Goal: Task Accomplishment & Management: Use online tool/utility

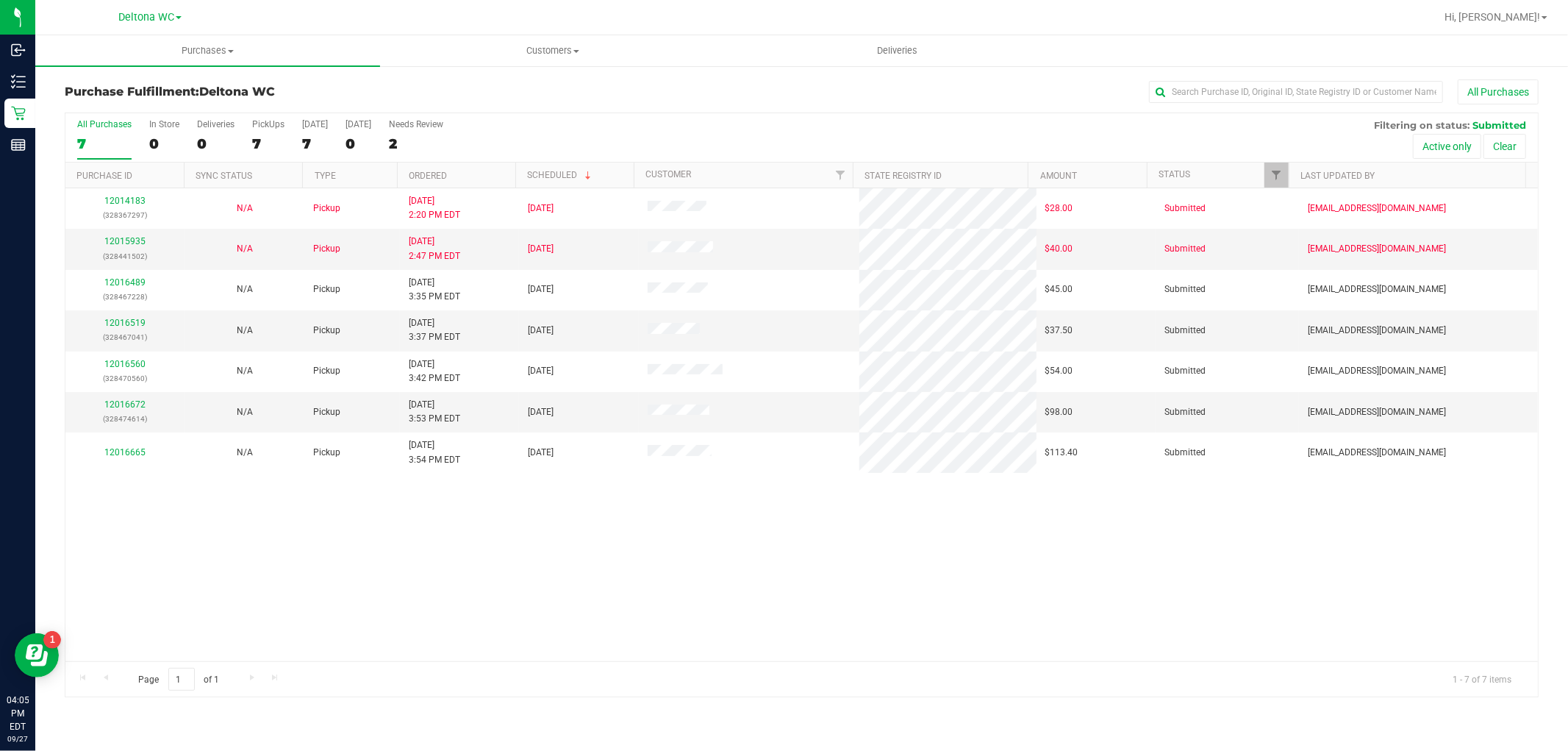
click at [998, 576] on div "12014183 (328367297) N/A Pickup [DATE] 2:20 PM EDT 9/27/2025 $28.00 Submitted […" at bounding box center [801, 424] width 1472 height 473
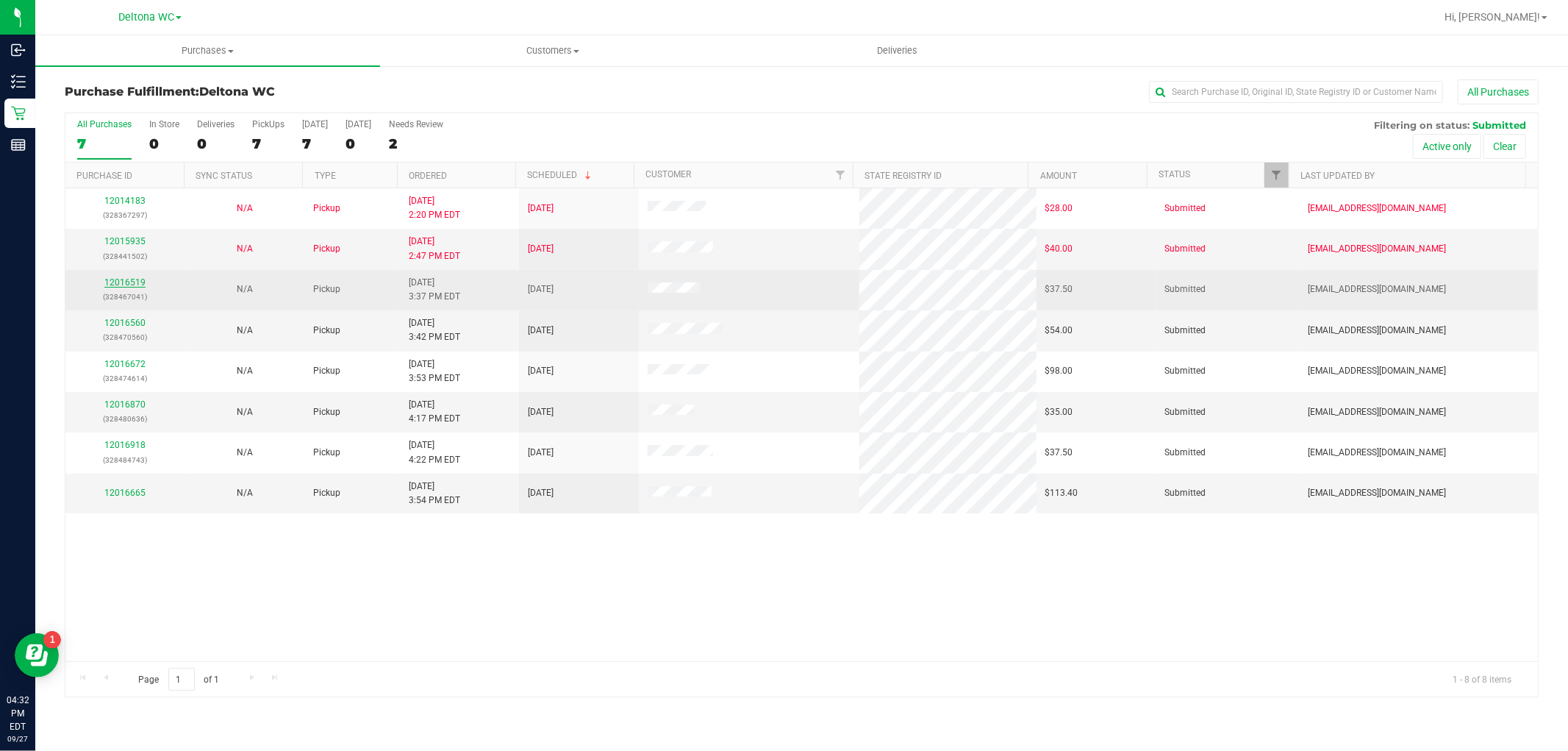
click at [131, 278] on link "12016519" at bounding box center [124, 283] width 41 height 10
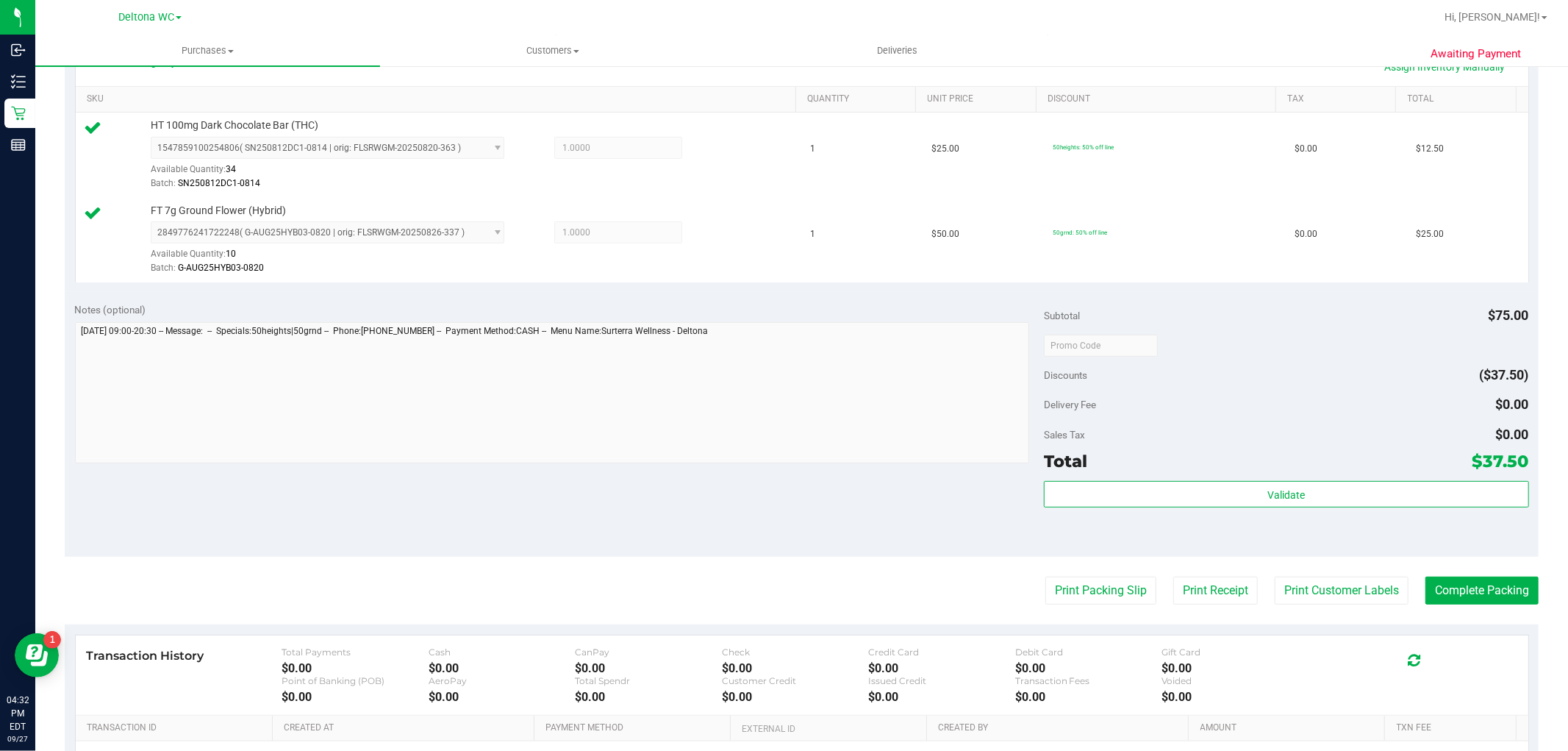
scroll to position [408, 0]
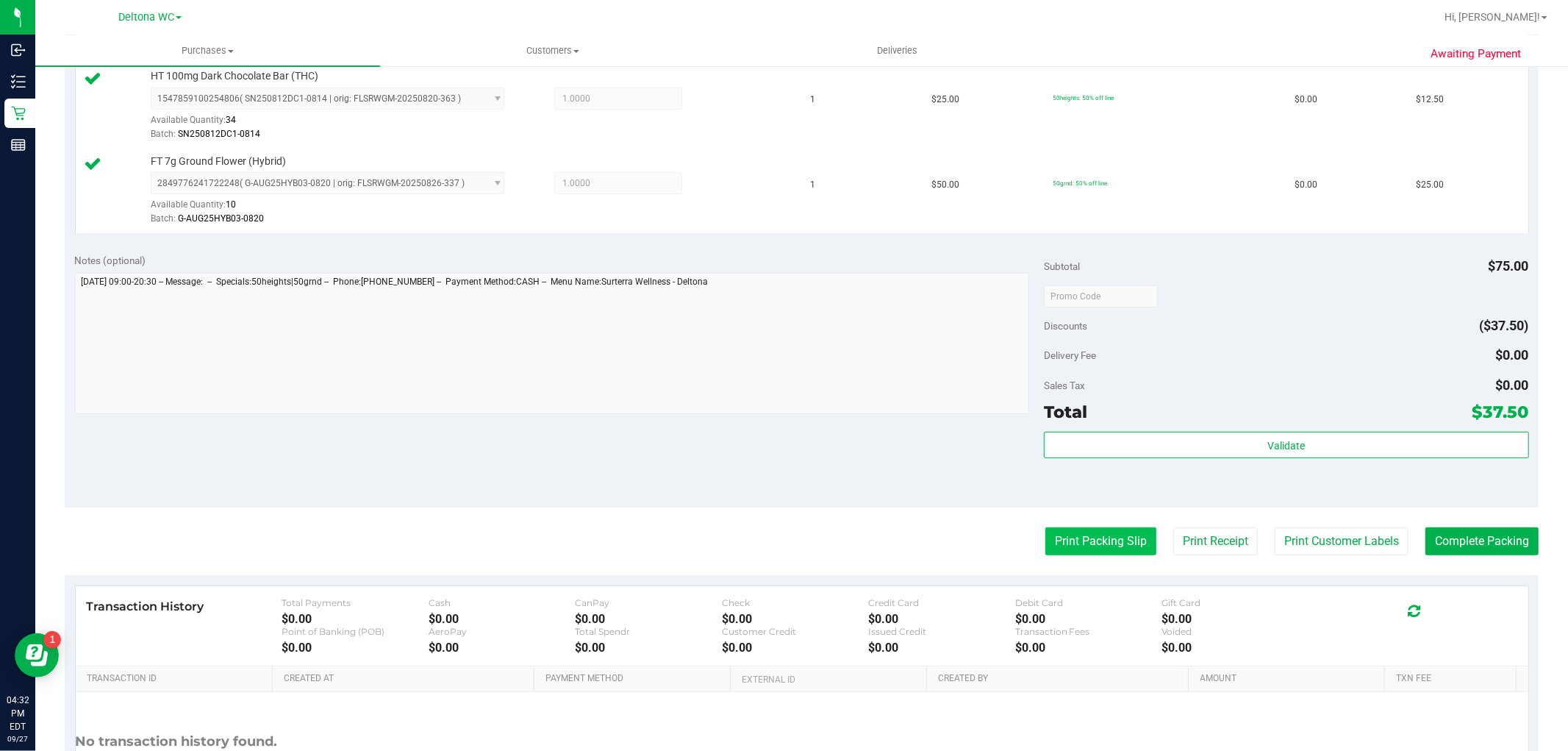
click at [1106, 549] on button "Print Packing Slip" at bounding box center [1101, 541] width 111 height 28
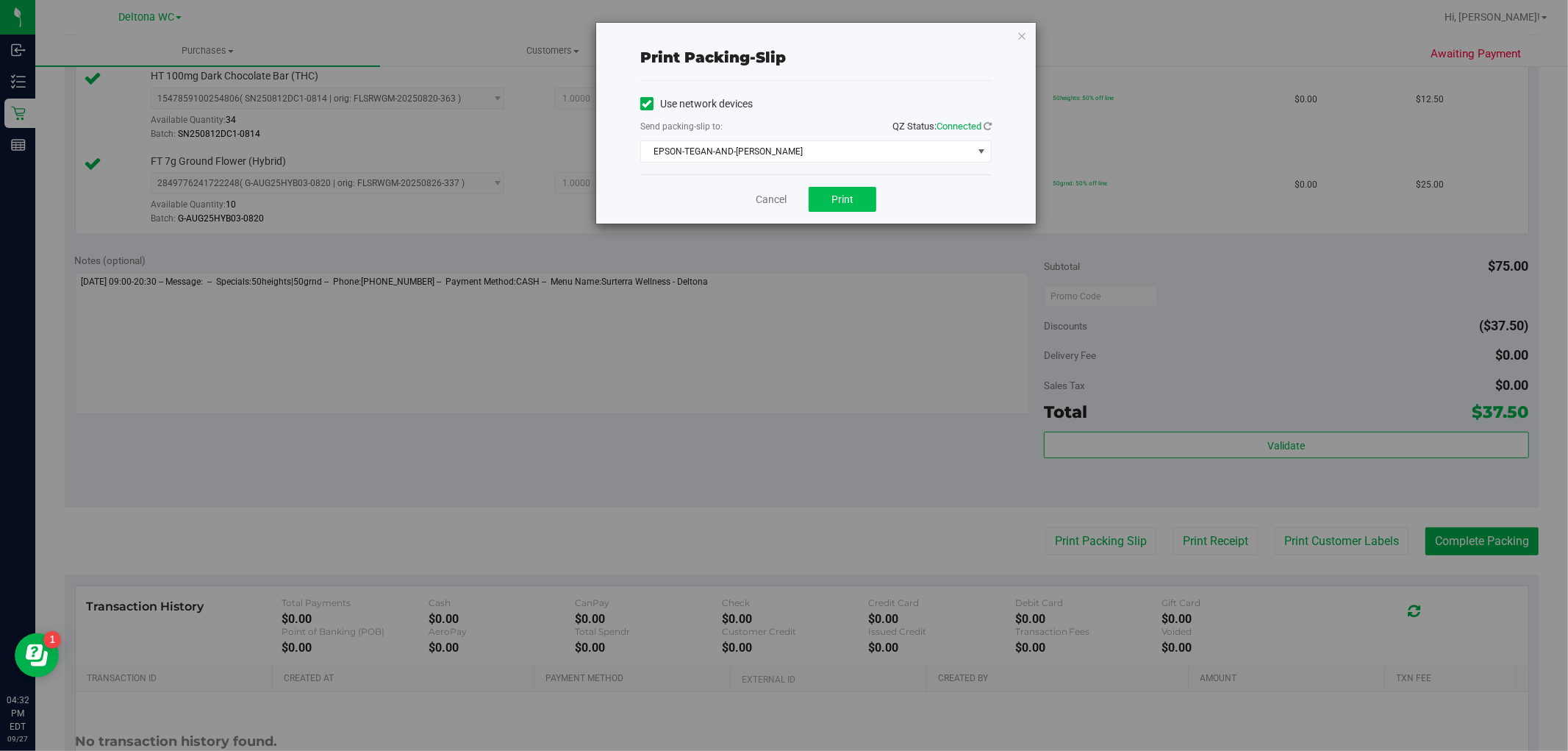
drag, startPoint x: 850, startPoint y: 184, endPoint x: 848, endPoint y: 192, distance: 8.2
click at [850, 185] on div "Cancel Print" at bounding box center [816, 198] width 352 height 50
click at [846, 194] on span "Print" at bounding box center [842, 199] width 22 height 12
click at [774, 203] on link "Cancel" at bounding box center [771, 200] width 30 height 16
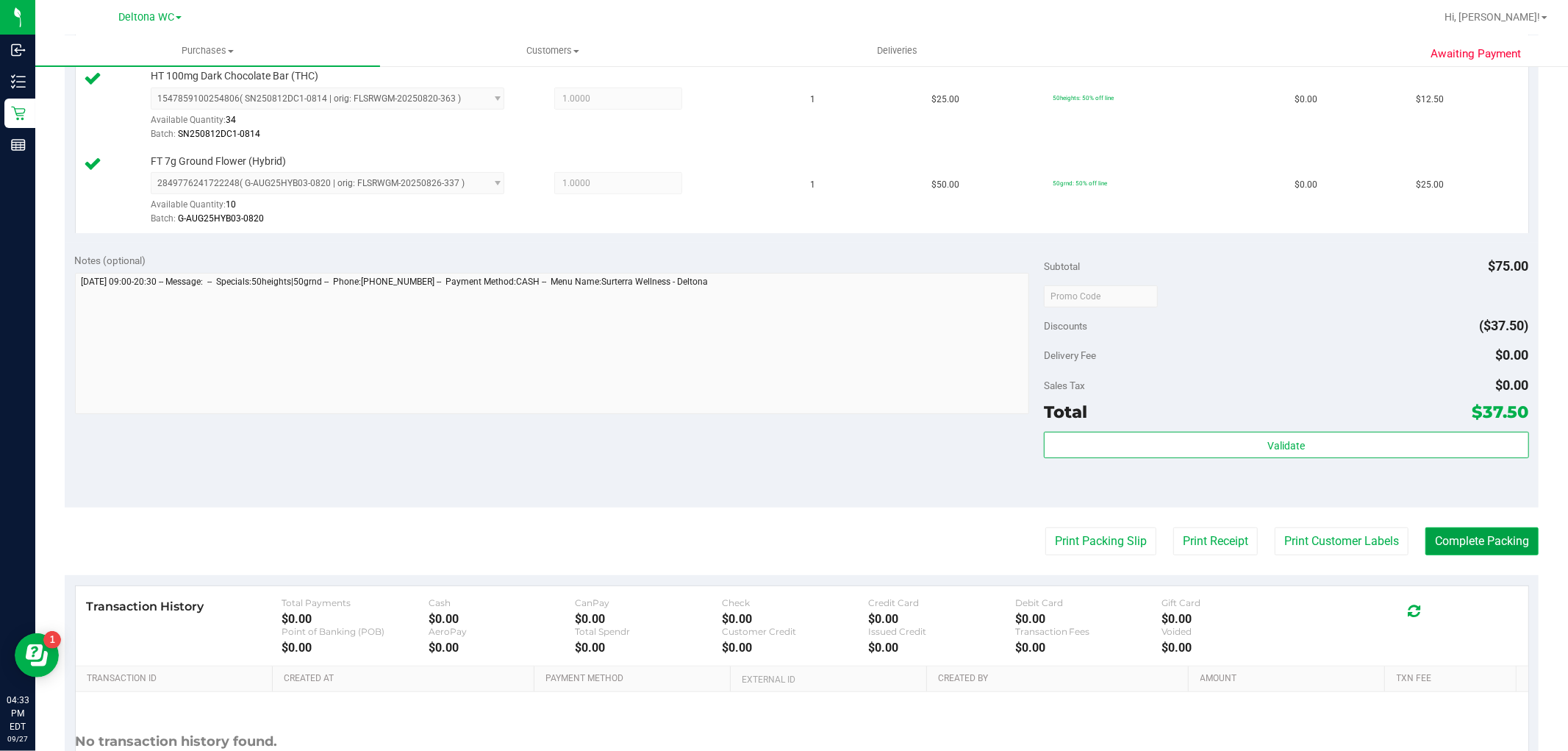
click at [1474, 540] on button "Complete Packing" at bounding box center [1482, 541] width 113 height 28
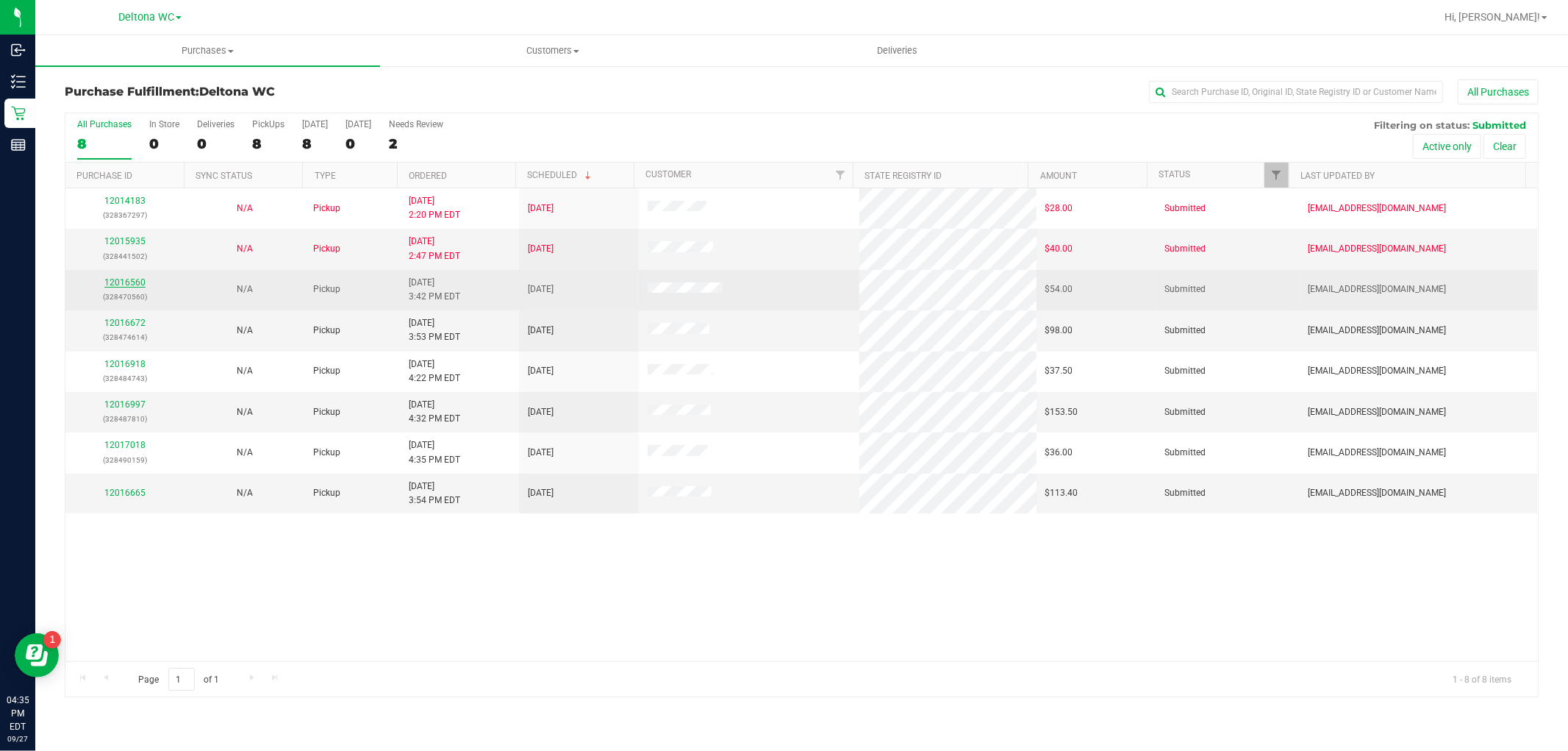
click at [127, 285] on link "12016560" at bounding box center [124, 283] width 41 height 10
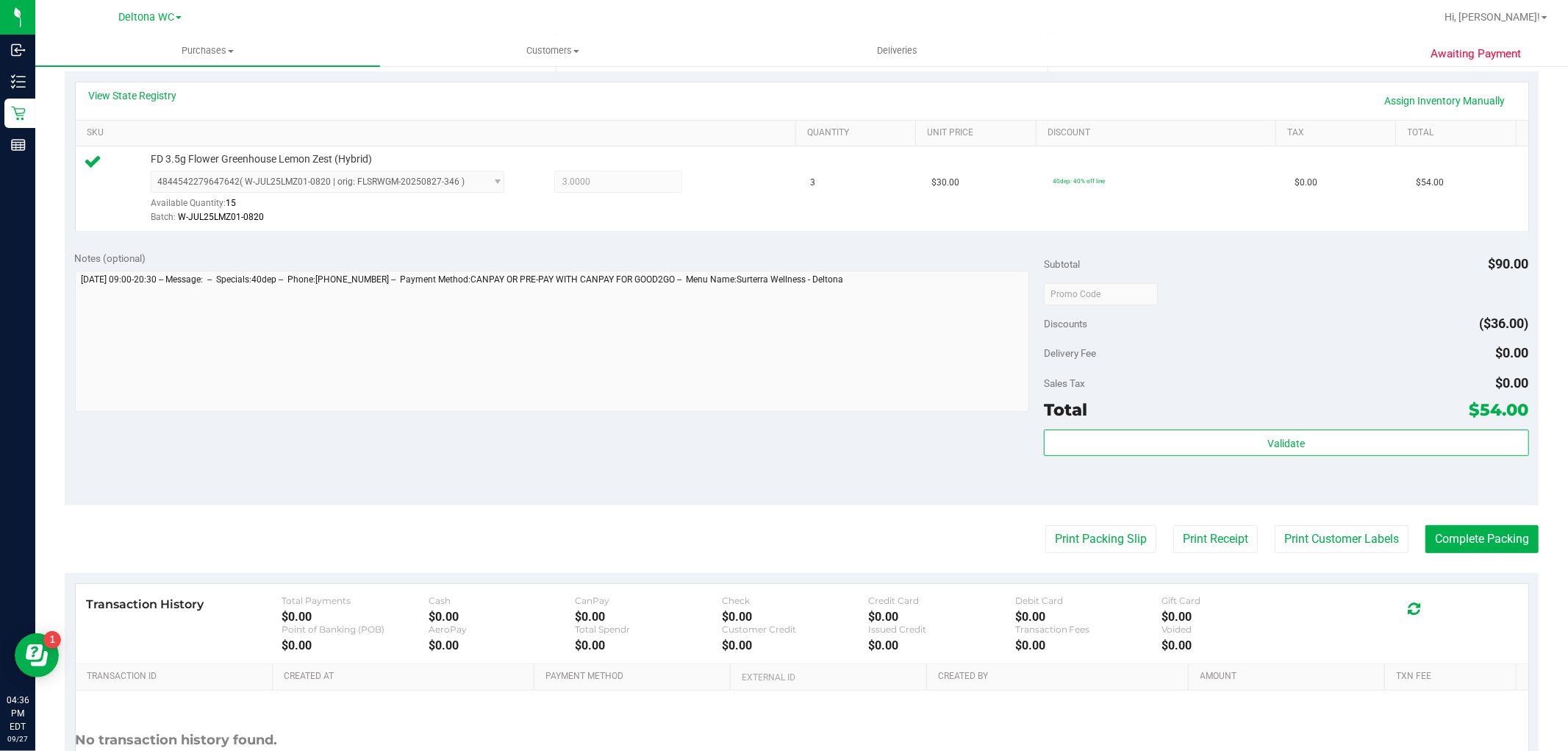
scroll to position [326, 0]
click at [1069, 537] on button "Print Packing Slip" at bounding box center [1101, 538] width 111 height 28
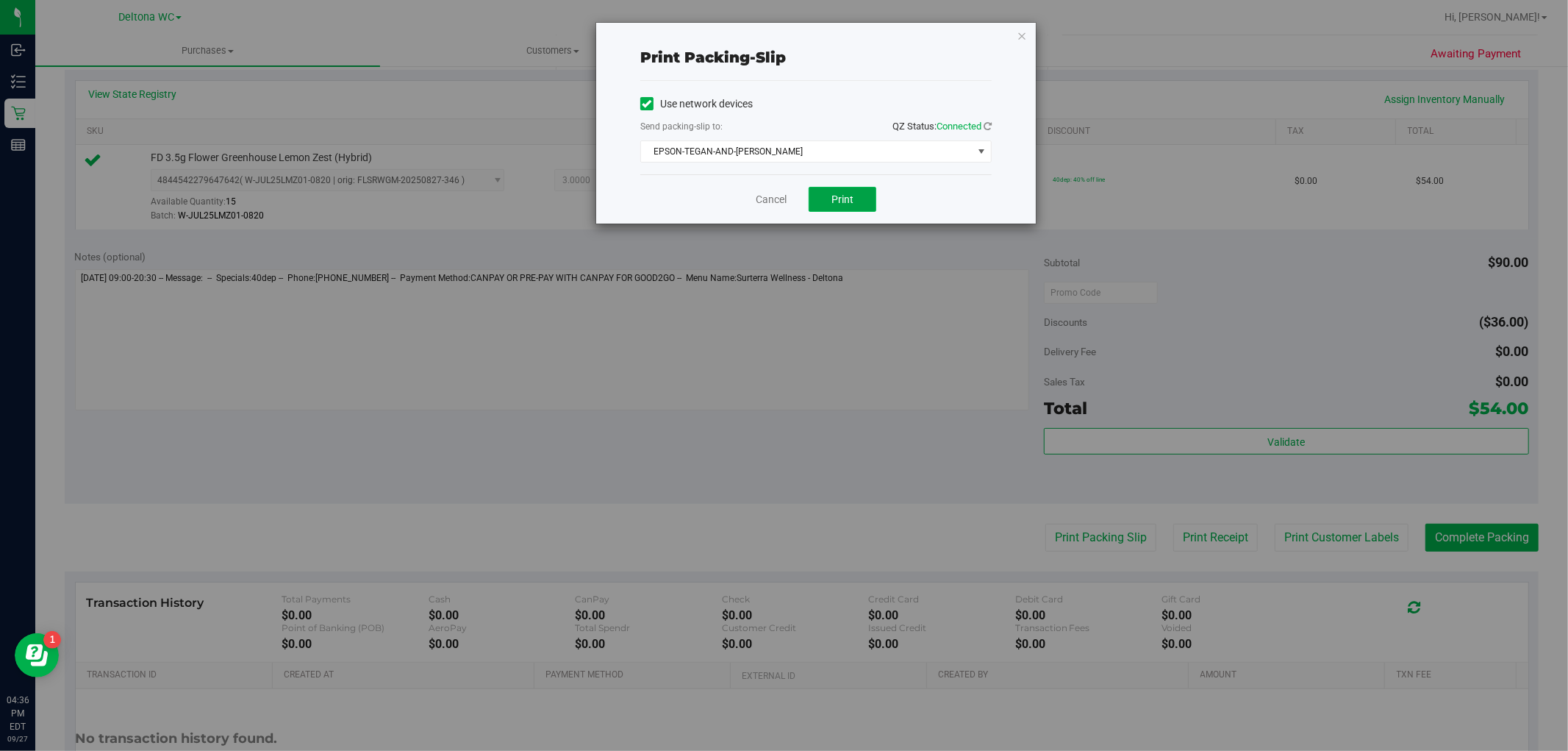
click at [846, 194] on span "Print" at bounding box center [842, 199] width 22 height 12
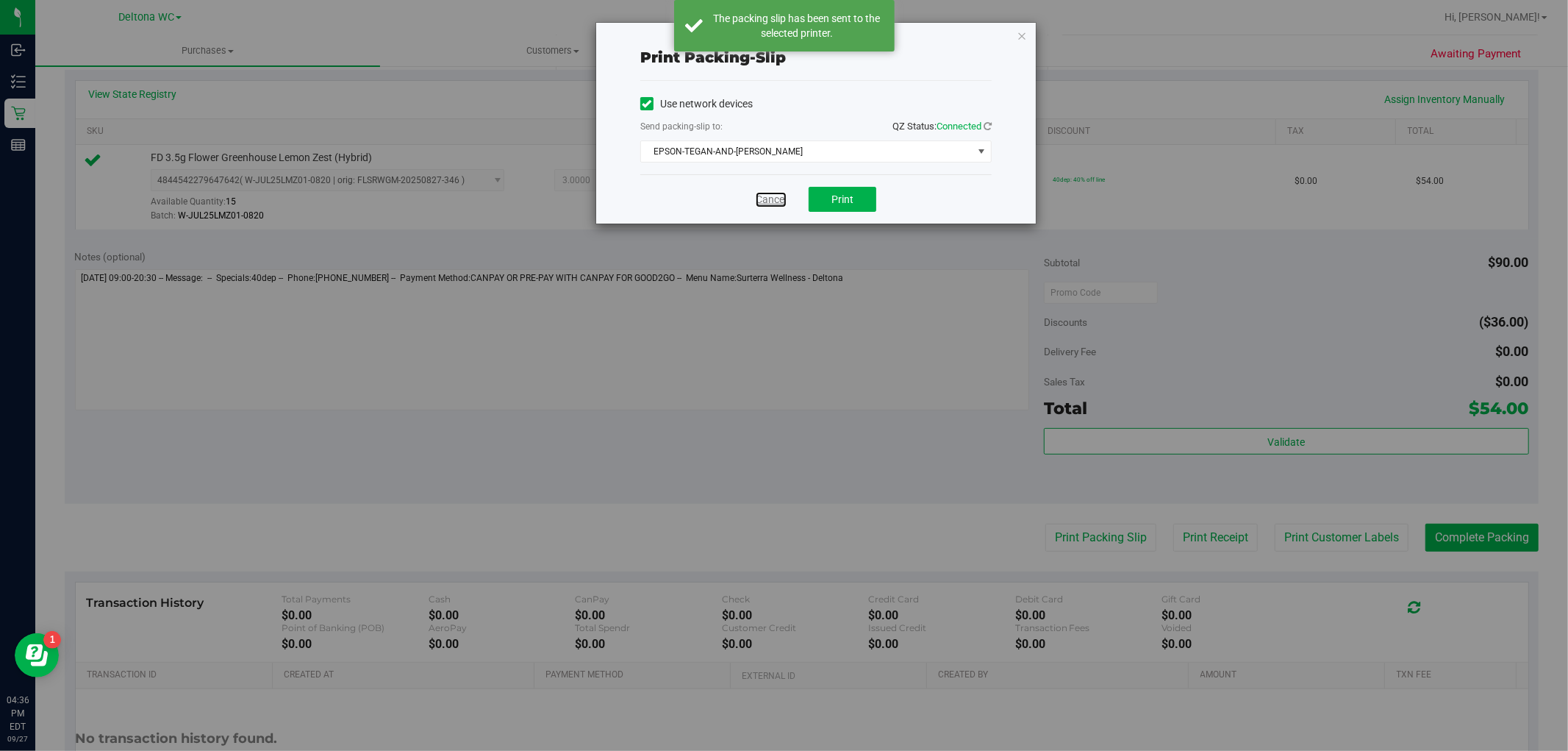
drag, startPoint x: 781, startPoint y: 201, endPoint x: 818, endPoint y: 236, distance: 50.9
click at [783, 201] on link "Cancel" at bounding box center [771, 200] width 30 height 16
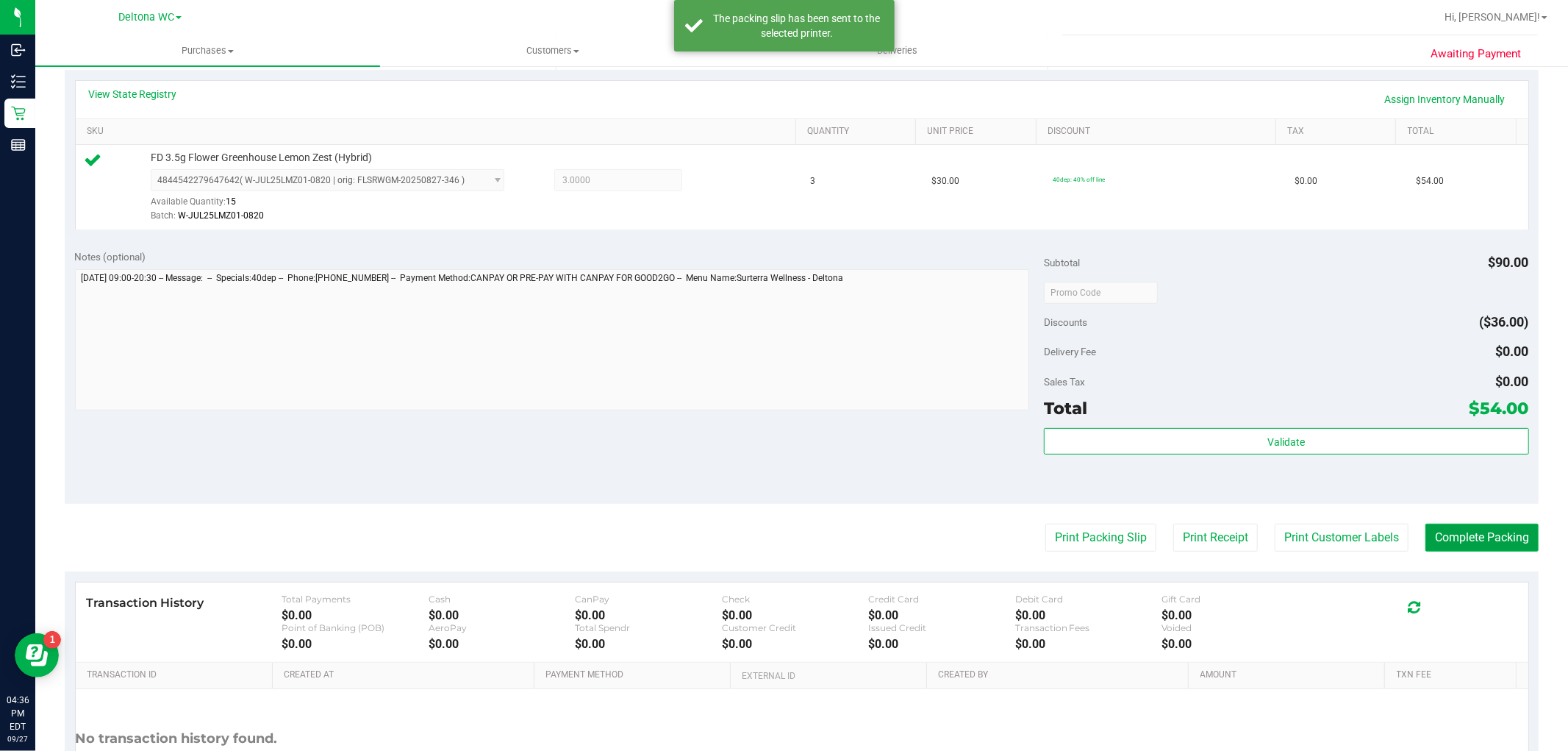
click at [1478, 545] on button "Complete Packing" at bounding box center [1482, 538] width 113 height 28
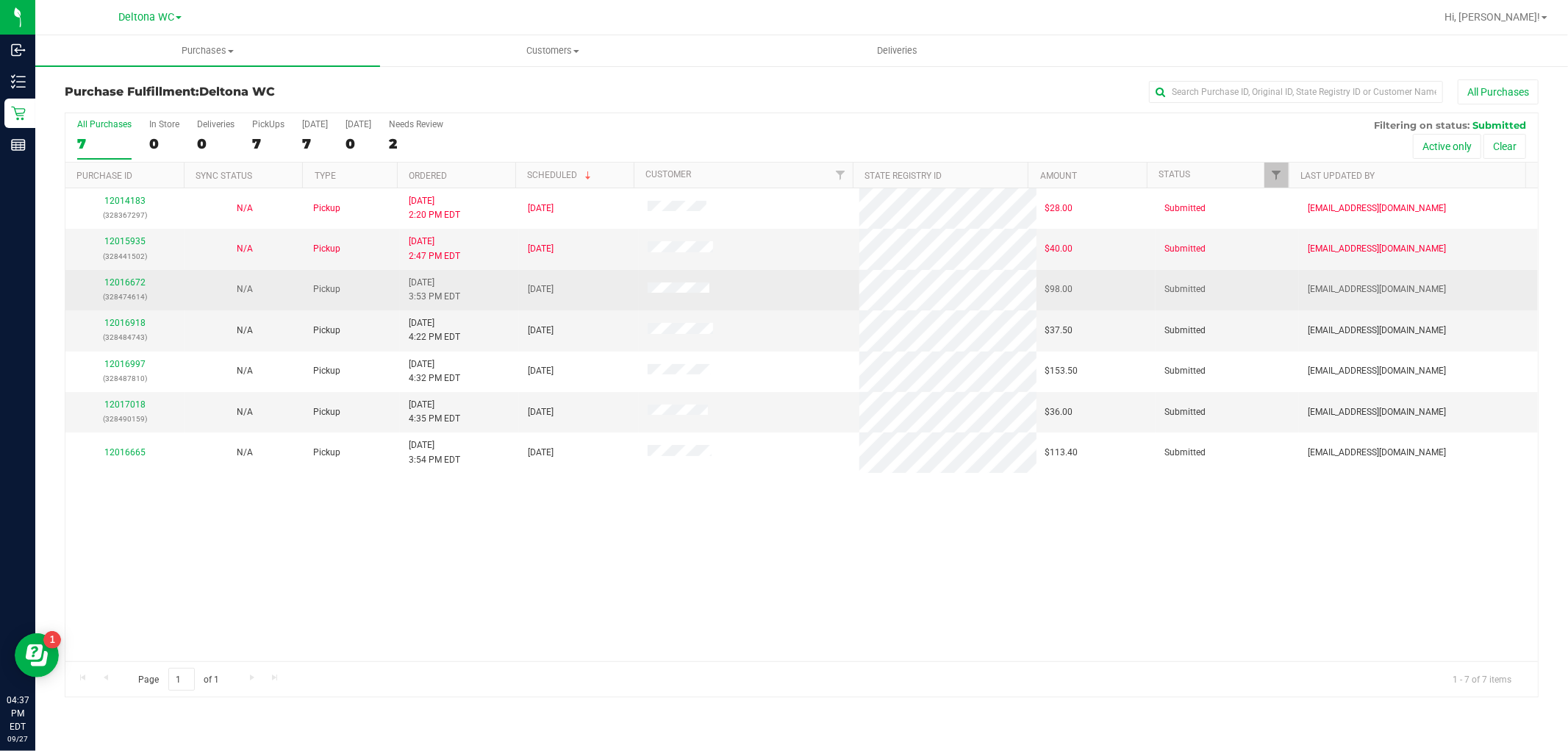
click at [121, 276] on div "12016672 (328474614)" at bounding box center [124, 290] width 102 height 28
click at [122, 281] on link "12016672" at bounding box center [124, 283] width 41 height 10
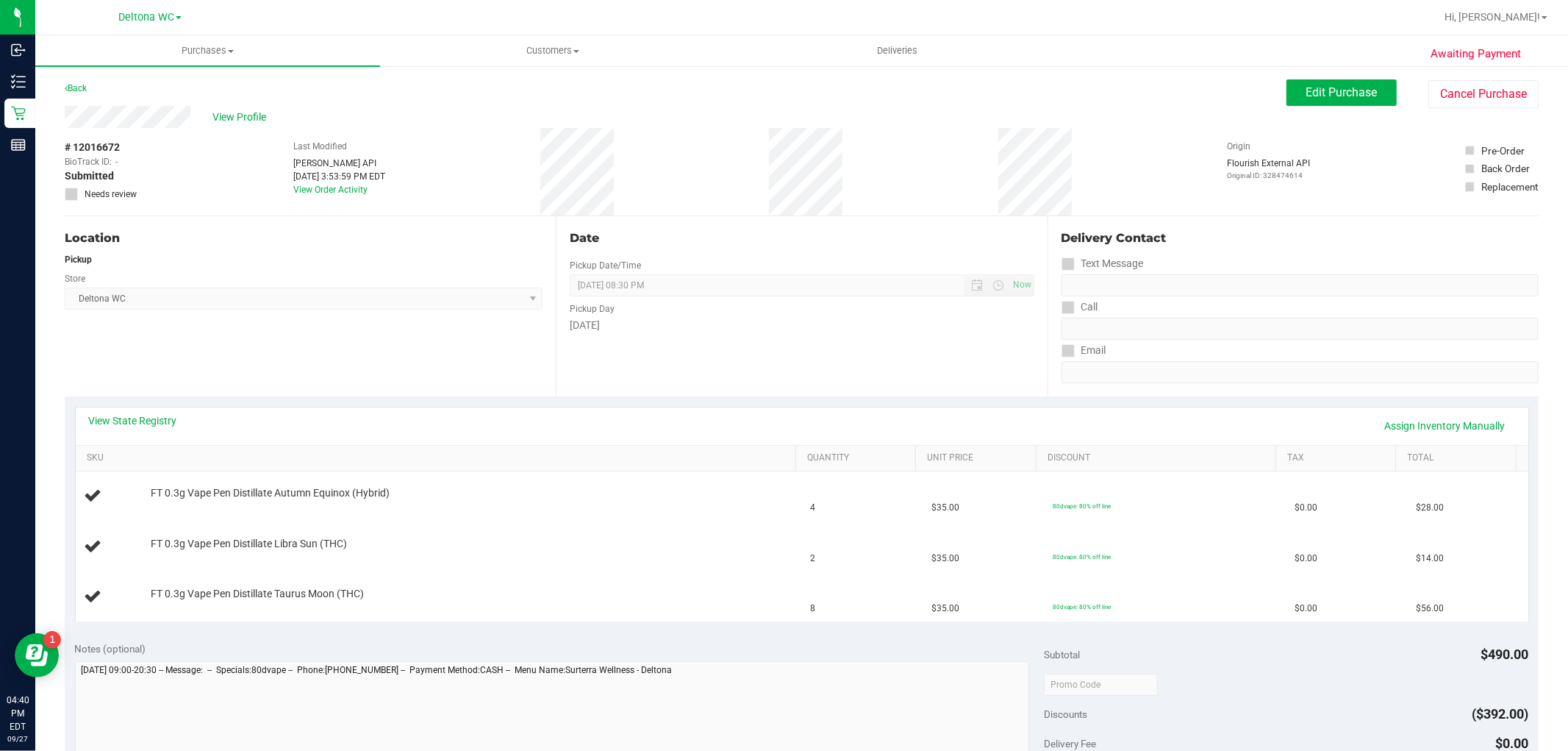
click at [532, 358] on div "Location Pickup Store Deltona WC Select Store [PERSON_NAME][GEOGRAPHIC_DATA] [P…" at bounding box center [310, 305] width 491 height 180
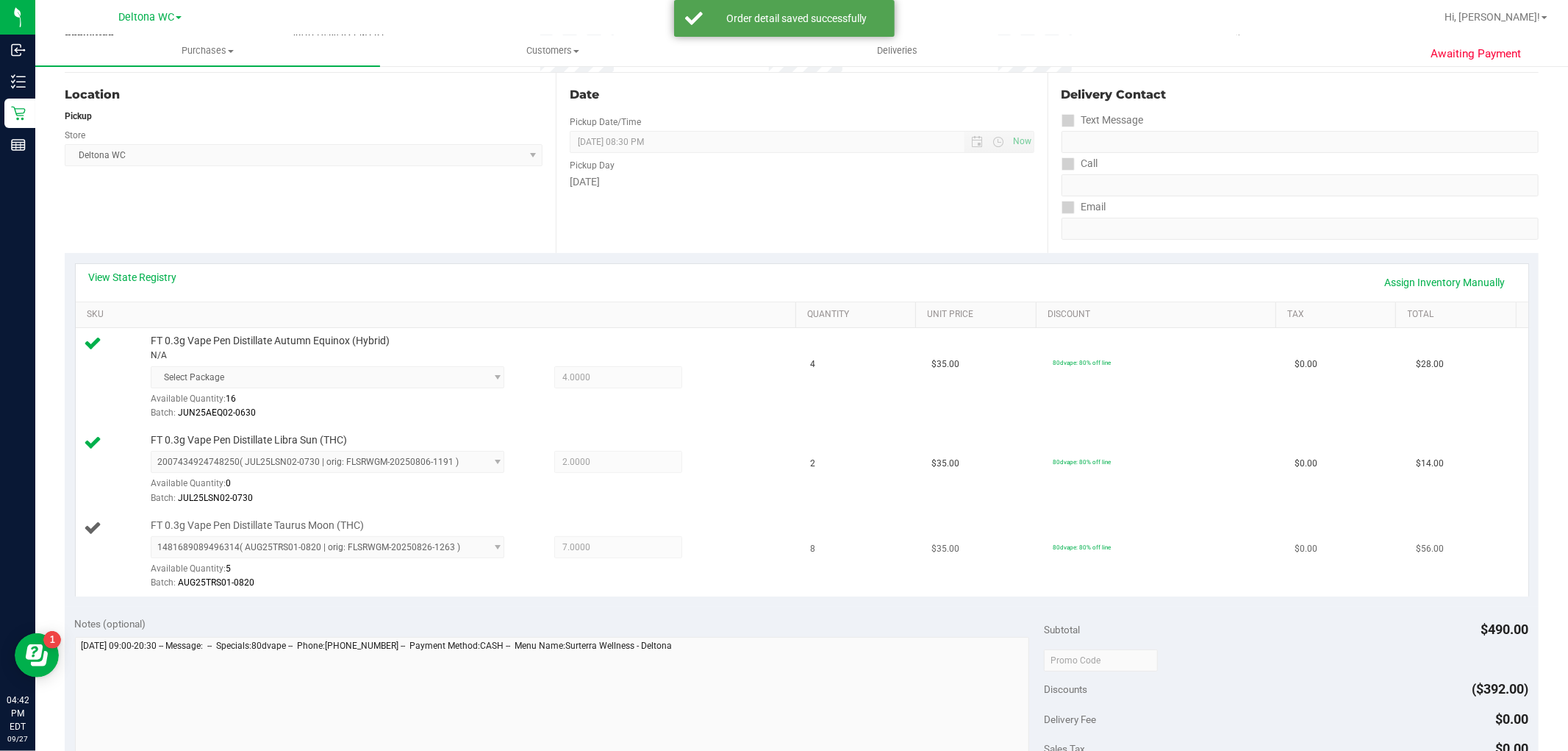
scroll to position [326, 0]
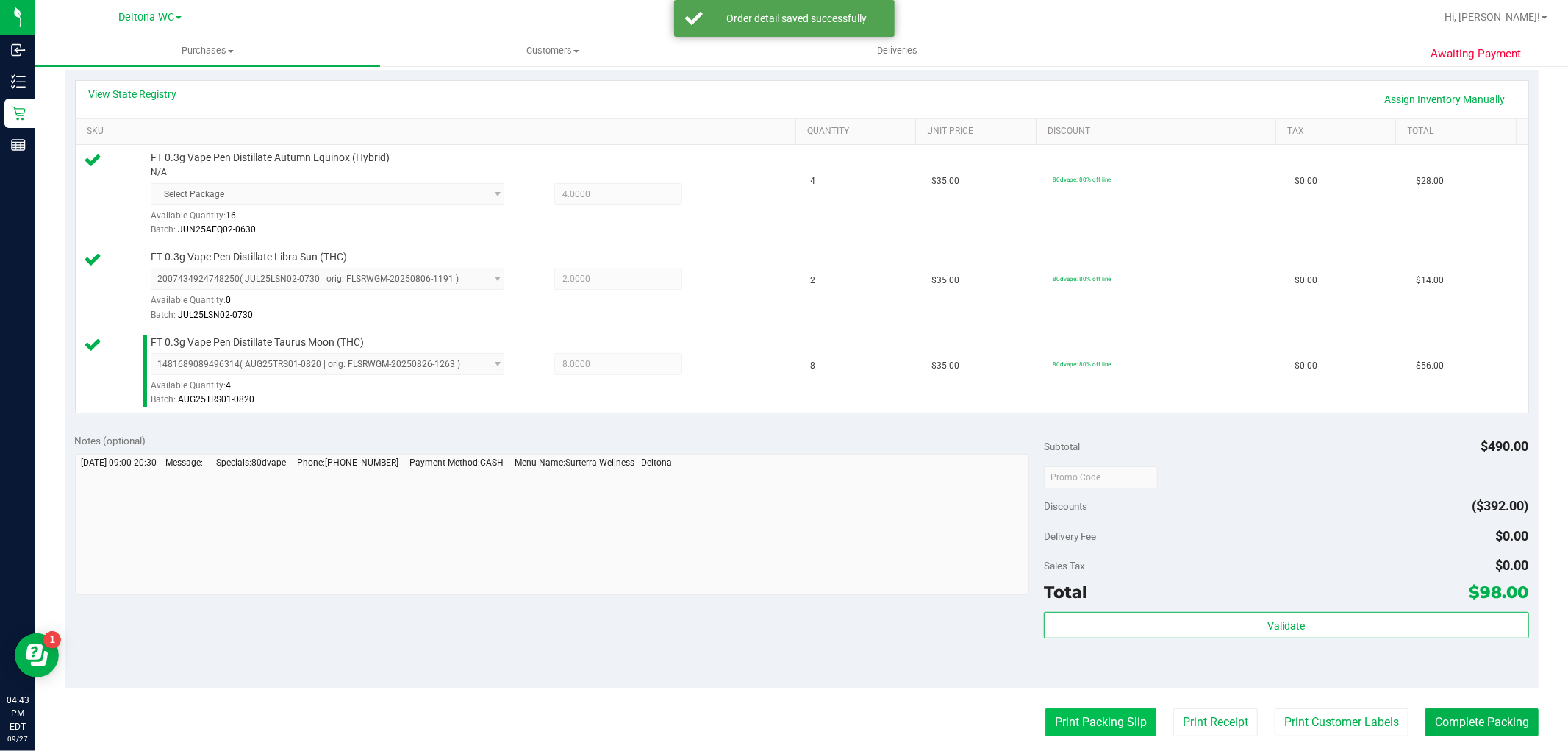
click at [1052, 715] on button "Print Packing Slip" at bounding box center [1101, 722] width 111 height 28
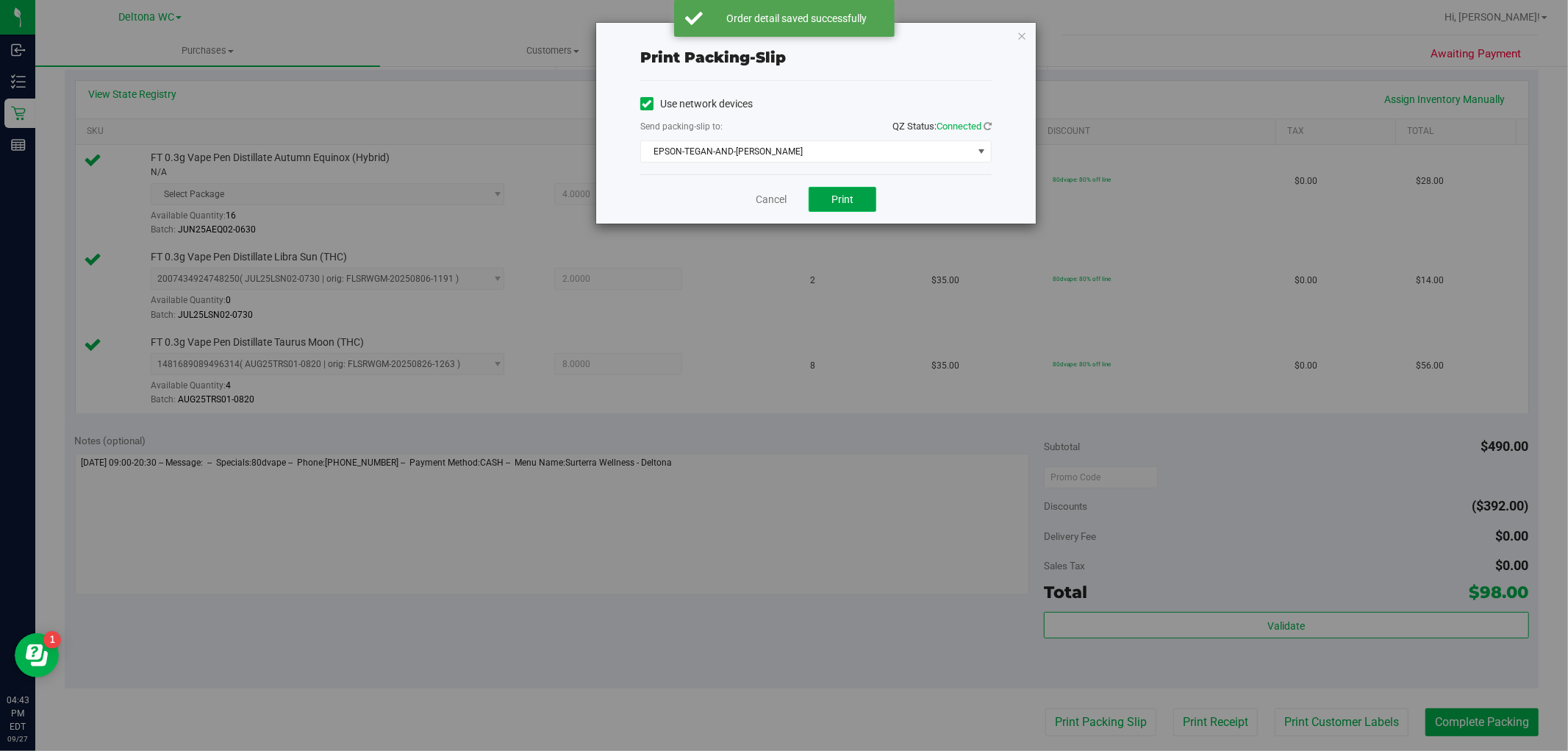
click at [846, 201] on span "Print" at bounding box center [842, 199] width 22 height 12
click at [1022, 40] on icon "button" at bounding box center [1022, 35] width 10 height 17
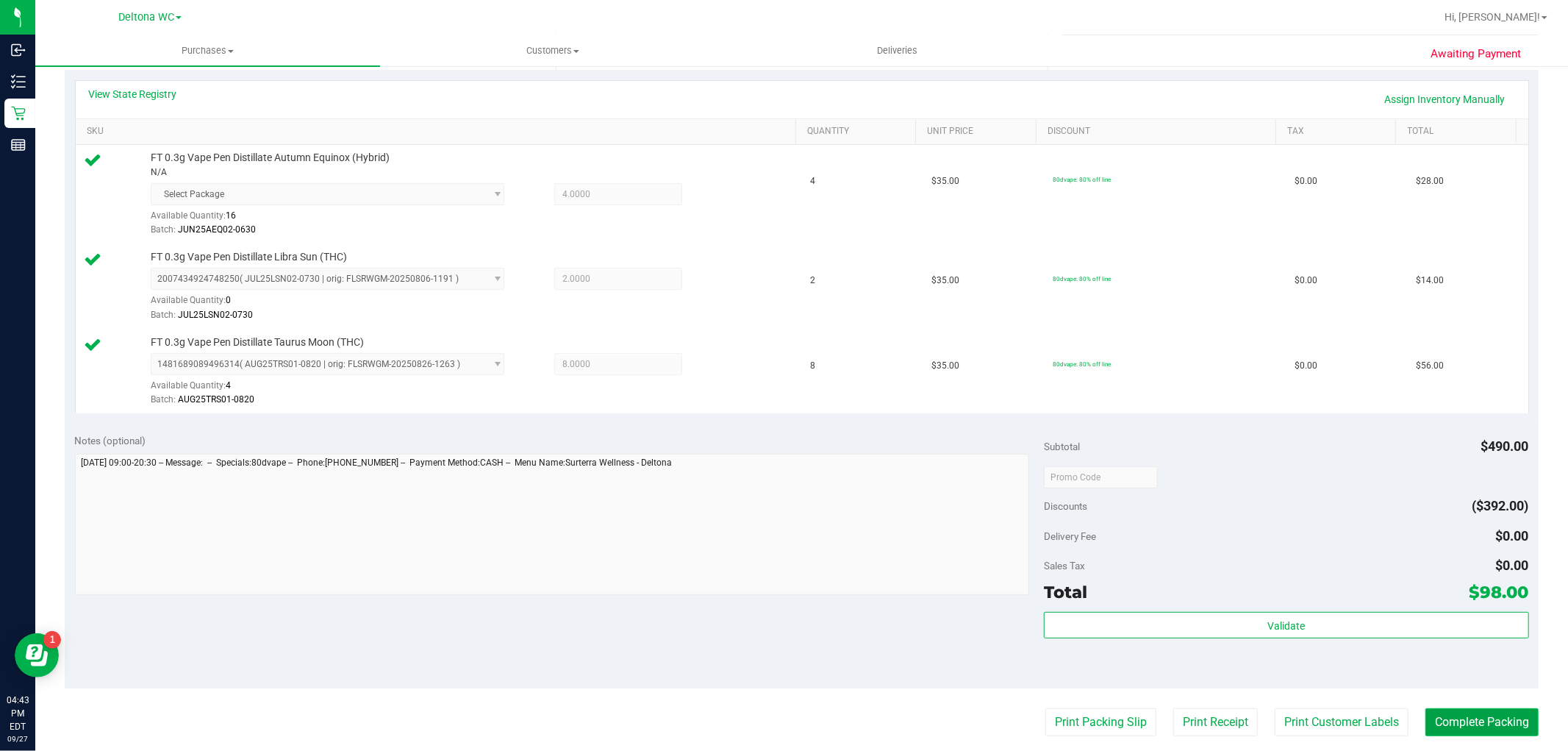
click at [1480, 714] on button "Complete Packing" at bounding box center [1482, 722] width 113 height 28
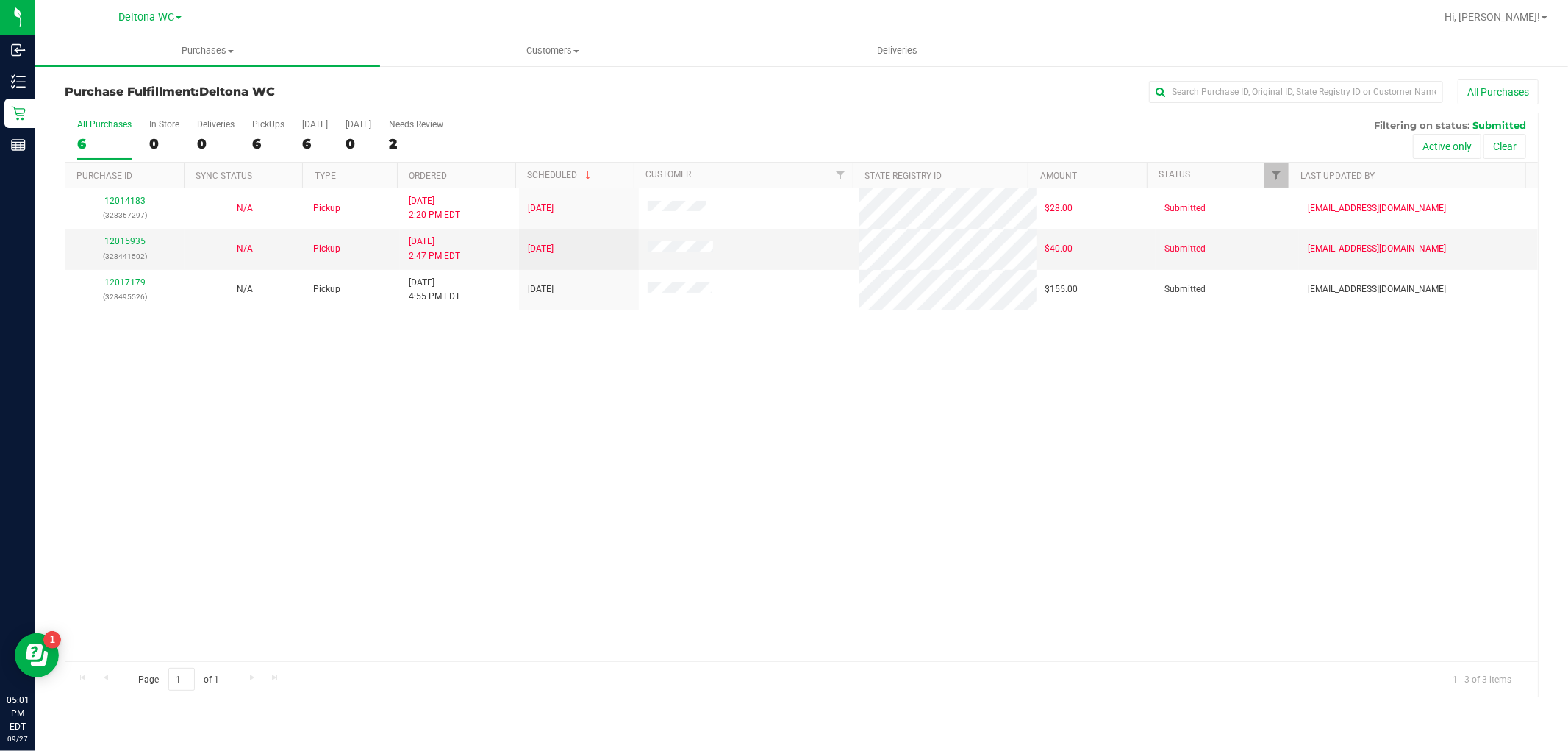
click at [620, 457] on div "12014183 (328367297) N/A Pickup [DATE] 2:20 PM EDT 9/27/2025 $28.00 Submitted […" at bounding box center [801, 424] width 1472 height 473
click at [664, 384] on div "12014183 (328367297) N/A Pickup [DATE] 2:20 PM EDT 9/27/2025 $28.00 Submitted […" at bounding box center [801, 424] width 1472 height 473
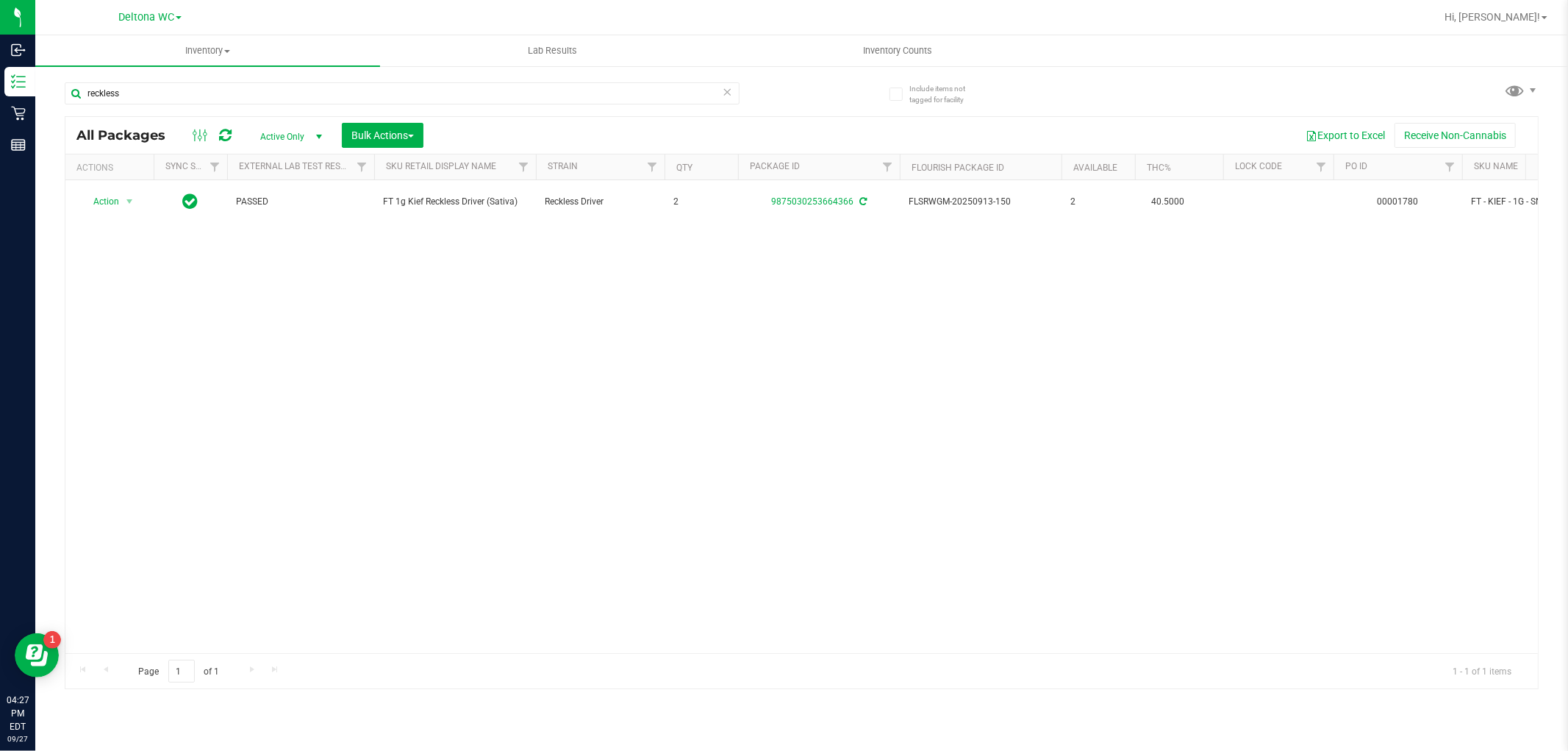
drag, startPoint x: 0, startPoint y: 0, endPoint x: 37, endPoint y: 101, distance: 107.6
click at [37, 101] on div "Include items not tagged for facility reckless All Packages Active Only Active …" at bounding box center [802, 288] width 1533 height 448
click at [439, 196] on div at bounding box center [801, 402] width 1472 height 571
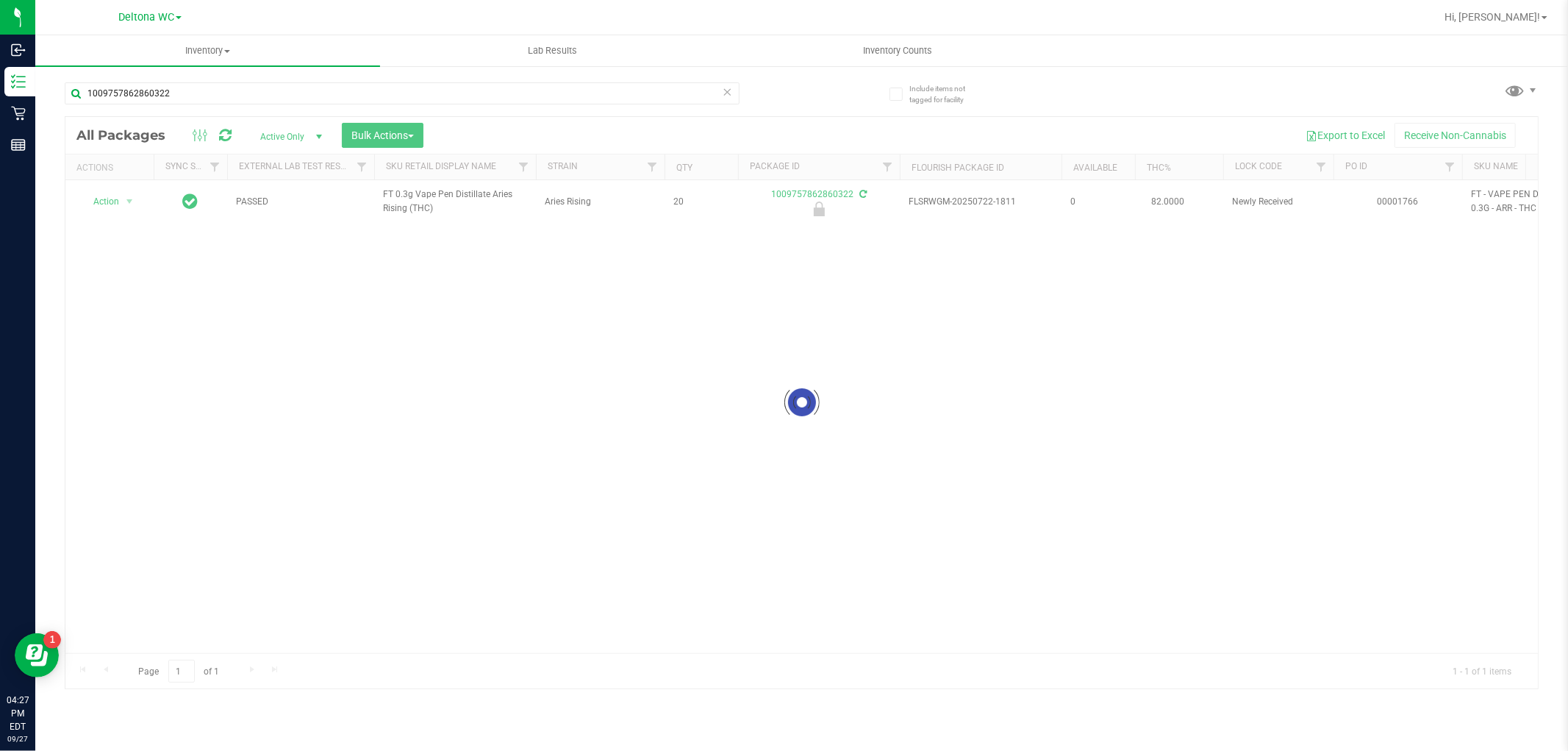
click at [439, 196] on div at bounding box center [801, 402] width 1472 height 571
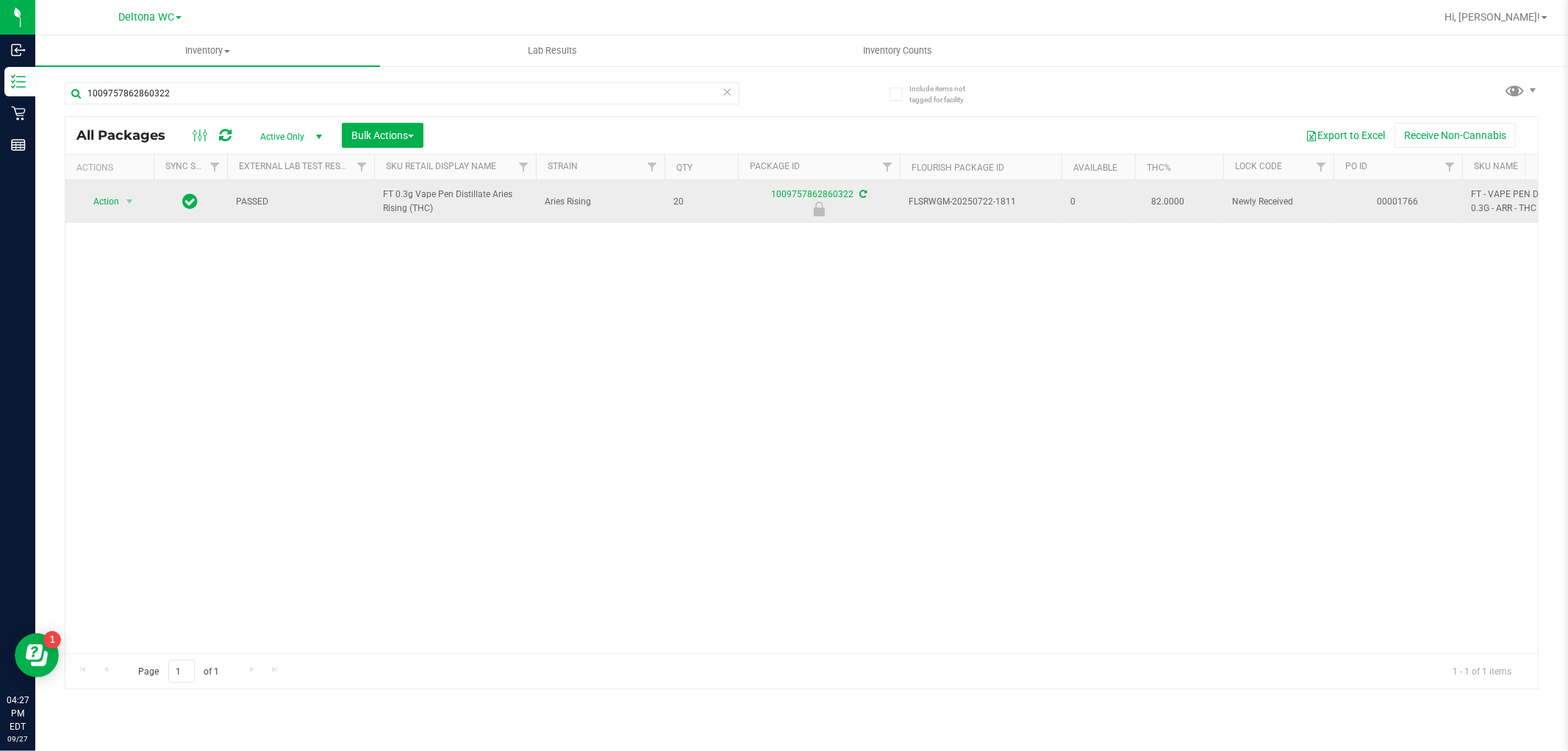
click at [416, 207] on span "FT 0.3g Vape Pen Distillate Aries Rising (THC)" at bounding box center [455, 201] width 144 height 28
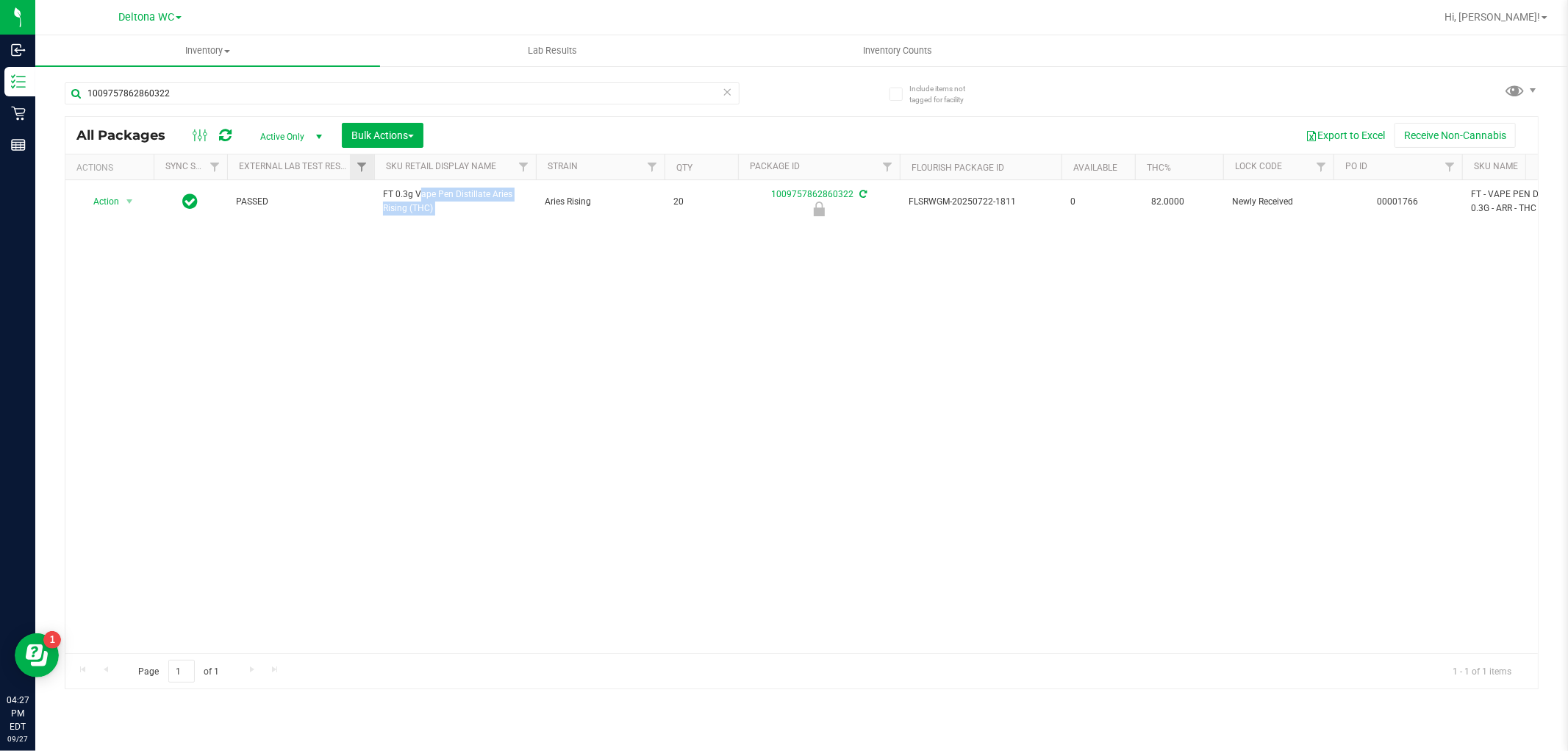
copy tr "FT 0.3g Vape Pen Distillate Aries Rising (THC)"
click at [237, 90] on input "1009757862860322" at bounding box center [402, 93] width 675 height 22
paste input "FT 0.3g Vape Pen Distillate Aries Rising (THC)"
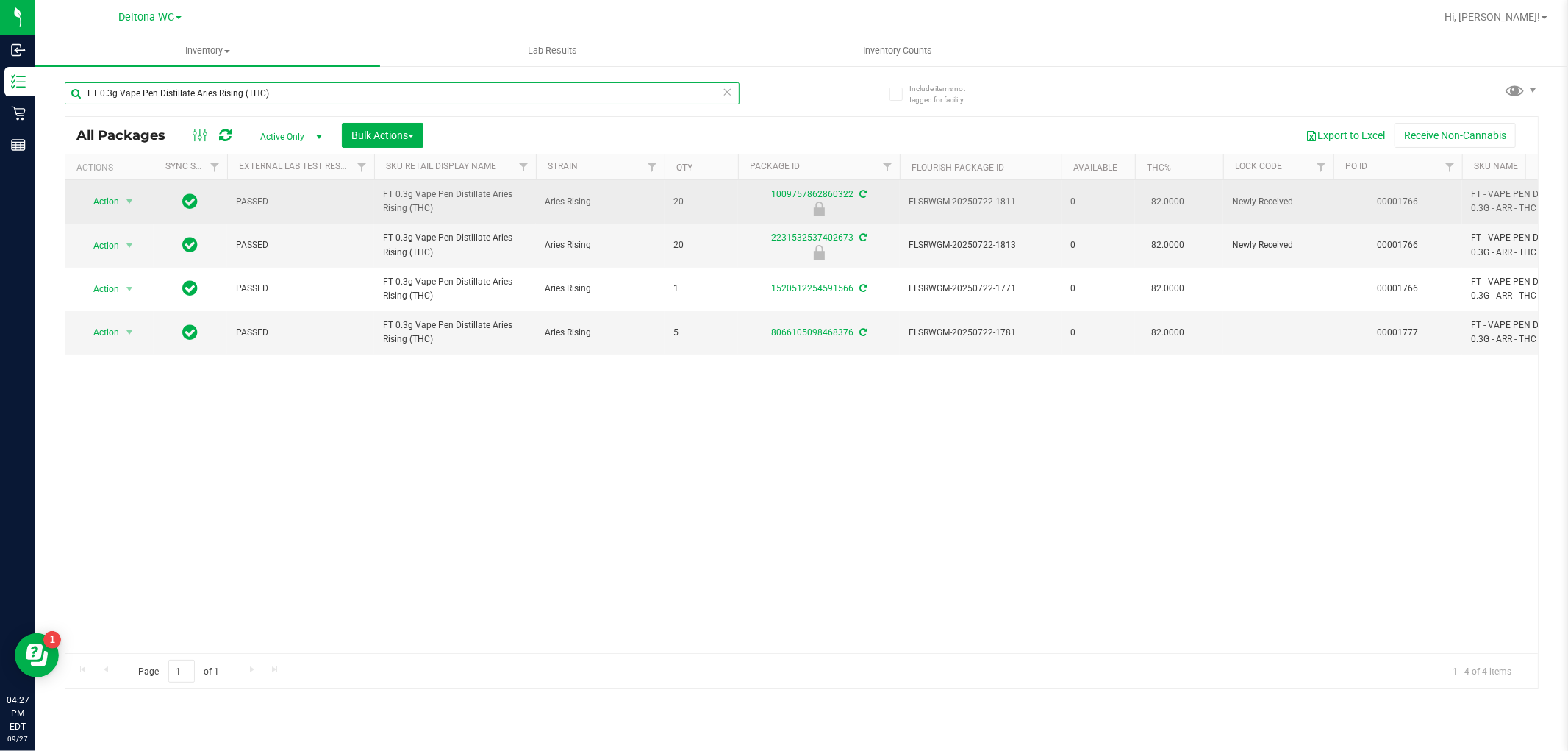
type input "FT 0.3g Vape Pen Distillate Aries Rising (THC)"
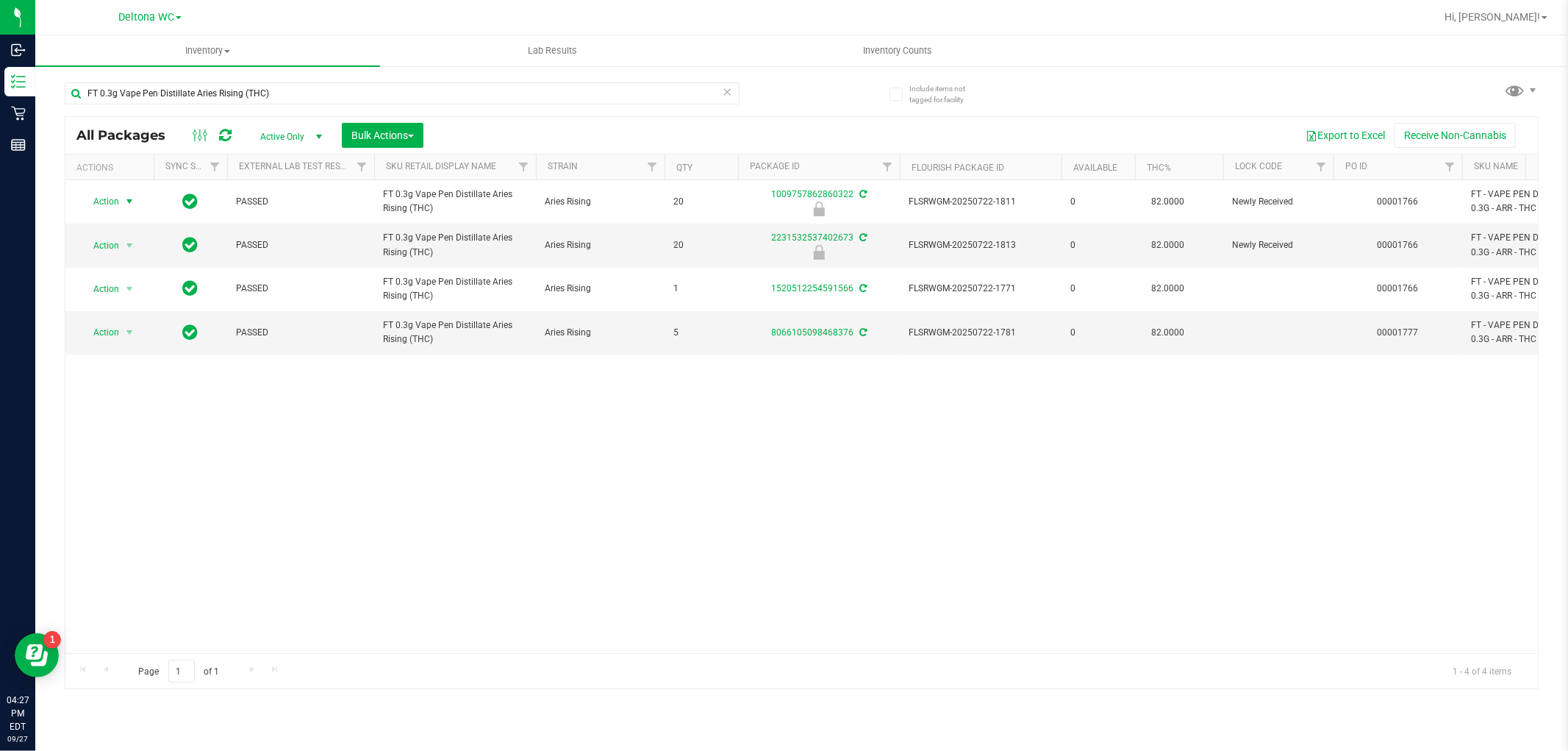
drag, startPoint x: 116, startPoint y: 200, endPoint x: 131, endPoint y: 225, distance: 29.2
click at [116, 201] on span "Action" at bounding box center [100, 202] width 40 height 21
click at [144, 380] on li "Unlock package" at bounding box center [128, 376] width 94 height 22
drag, startPoint x: 0, startPoint y: 0, endPoint x: 350, endPoint y: 97, distance: 363.2
click at [350, 97] on input "FT 0.3g Vape Pen Distillate Aries Rising (THC)" at bounding box center [402, 93] width 675 height 22
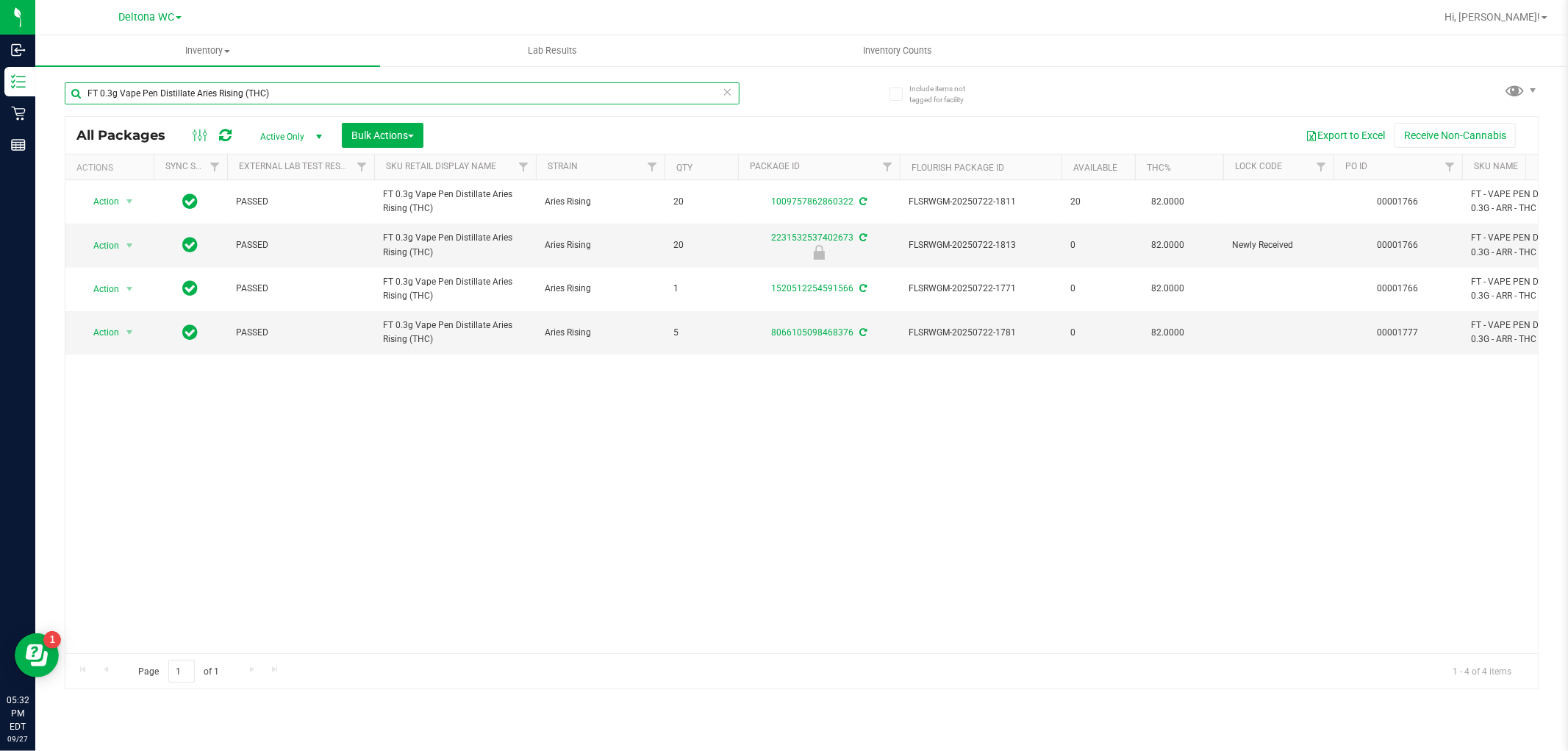
click at [351, 97] on input "FT 0.3g Vape Pen Distillate Aries Rising (THC)" at bounding box center [402, 93] width 675 height 22
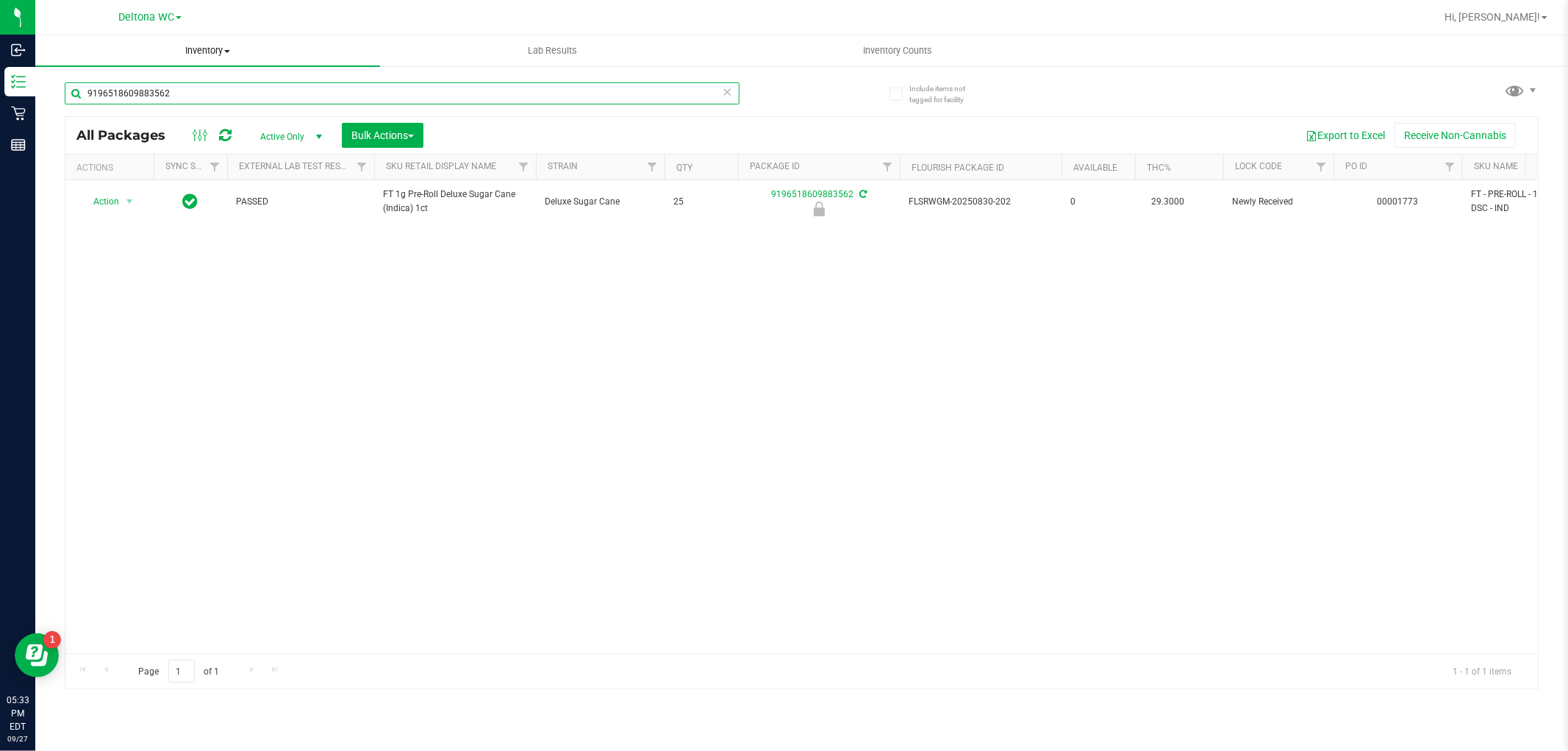
type input "9196518609883562"
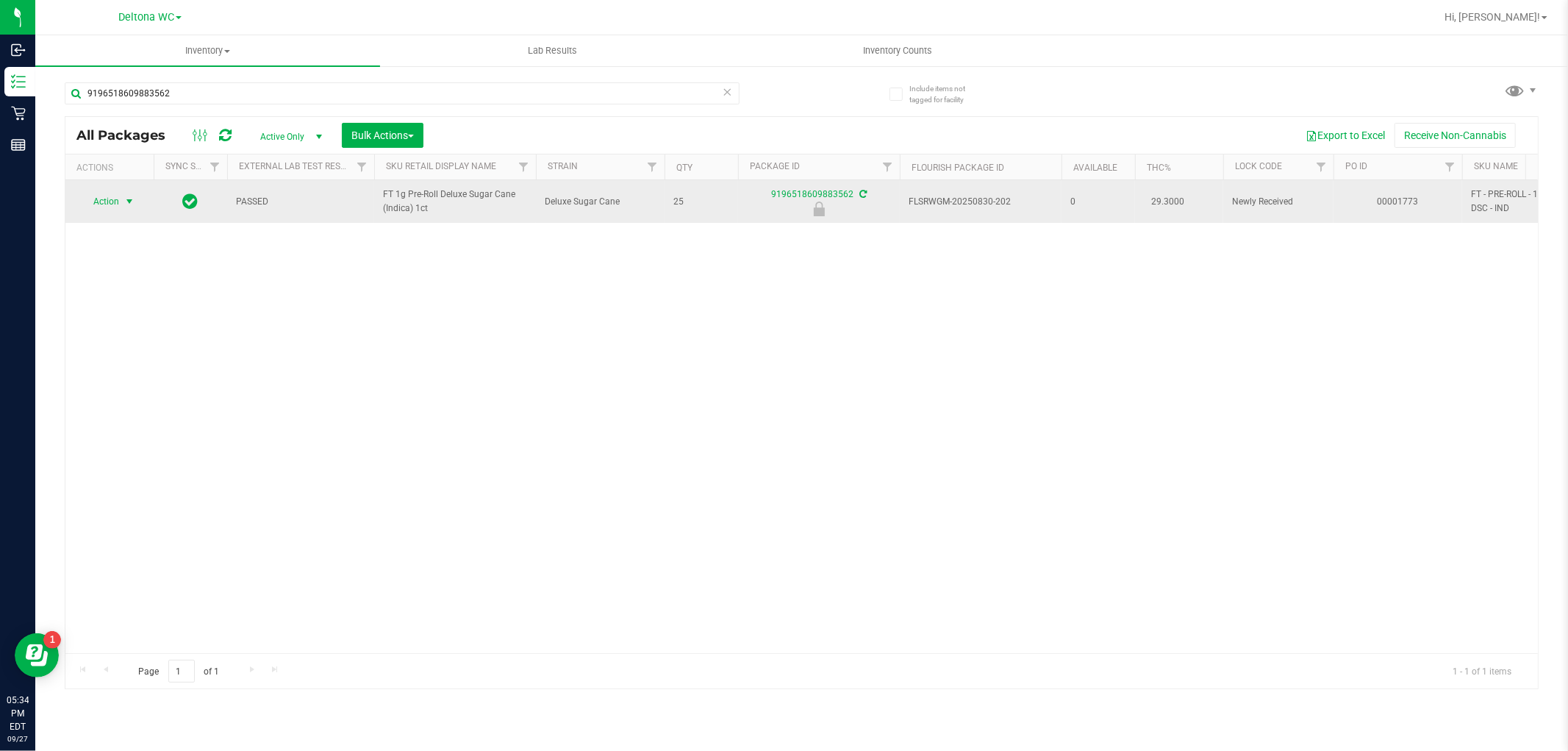
click at [103, 206] on span "Action" at bounding box center [100, 202] width 40 height 21
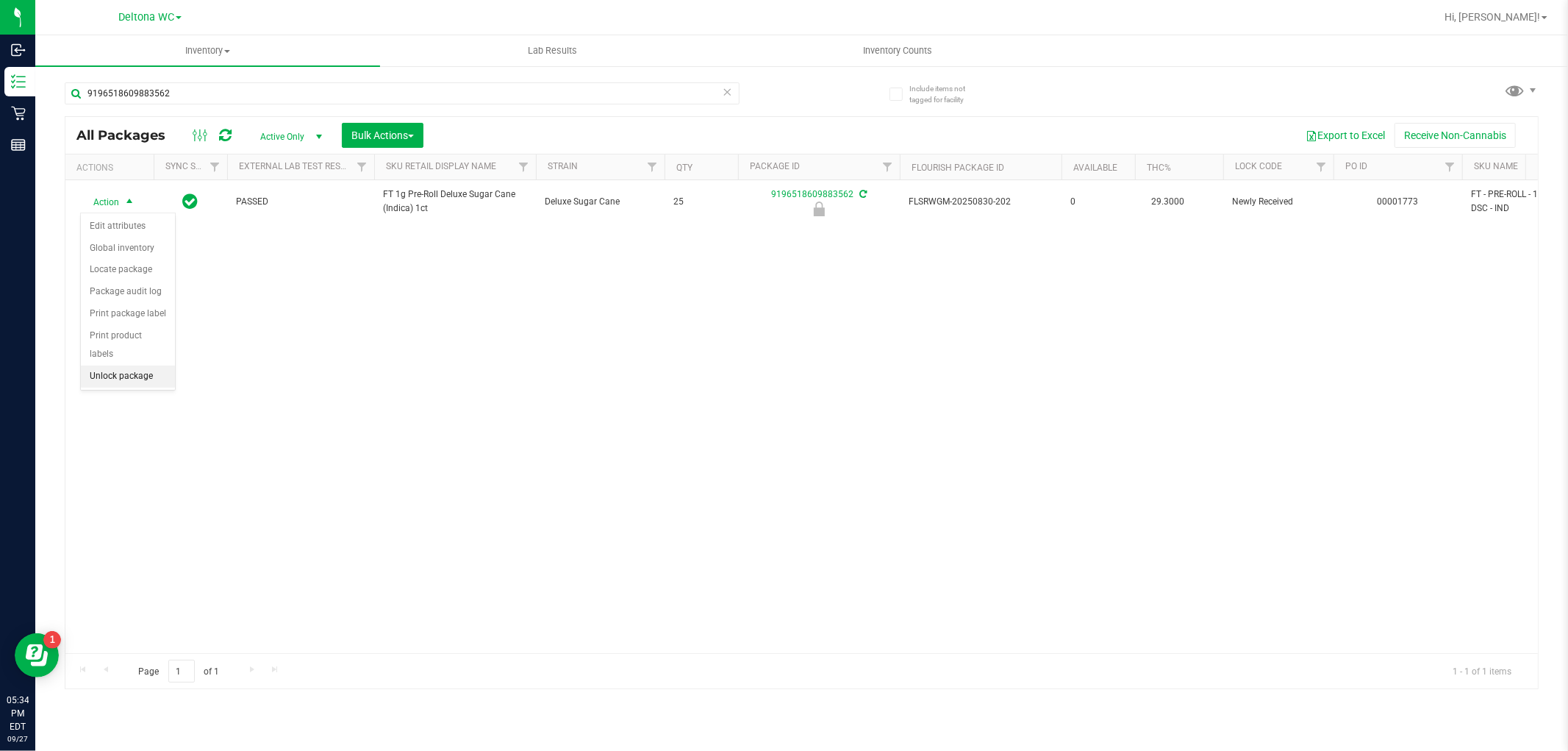
click at [126, 381] on li "Unlock package" at bounding box center [128, 376] width 94 height 22
